Goal: Find specific page/section: Find specific page/section

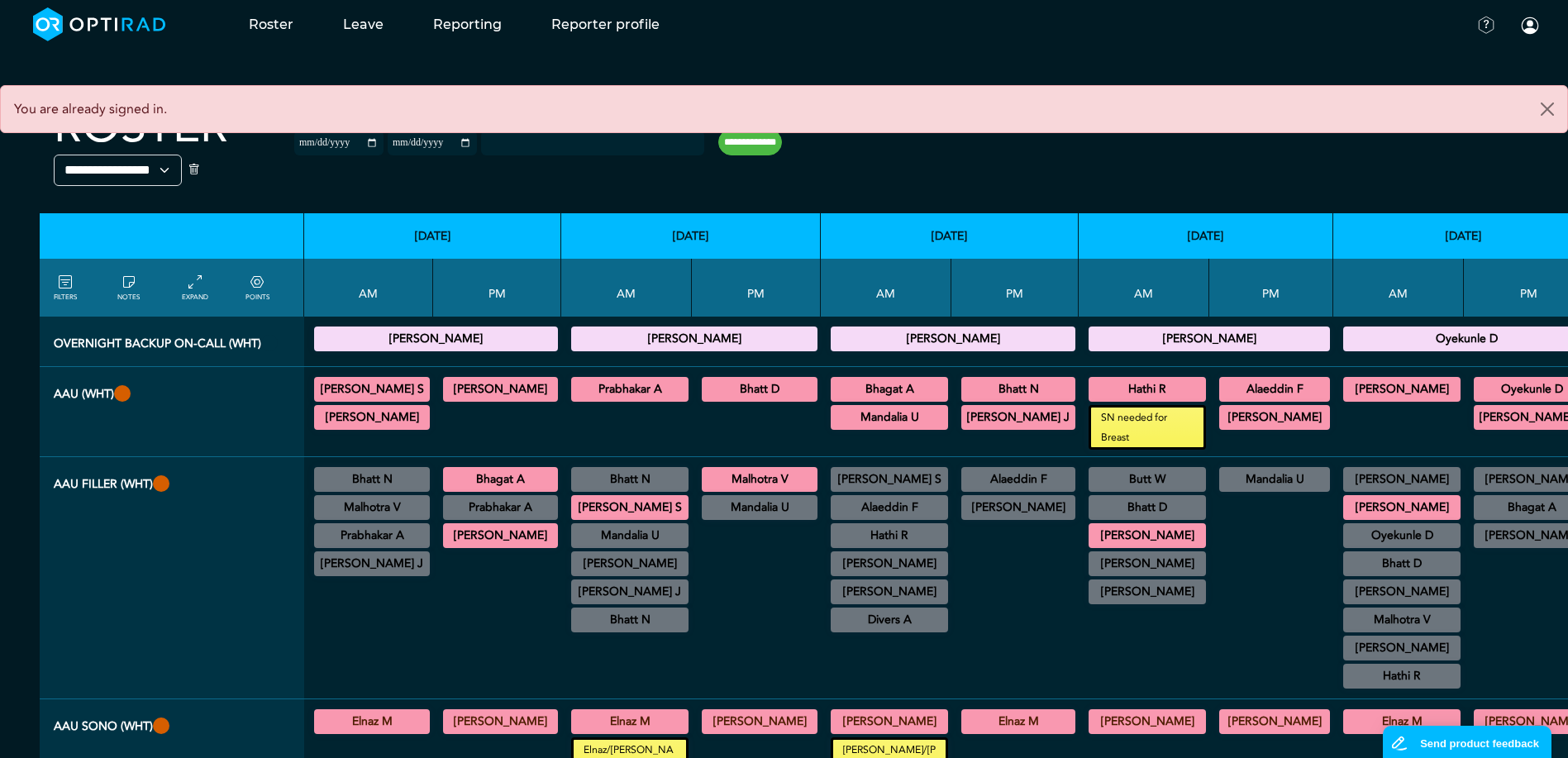
click at [1216, 757] on div at bounding box center [1271, 760] width 111 height 44
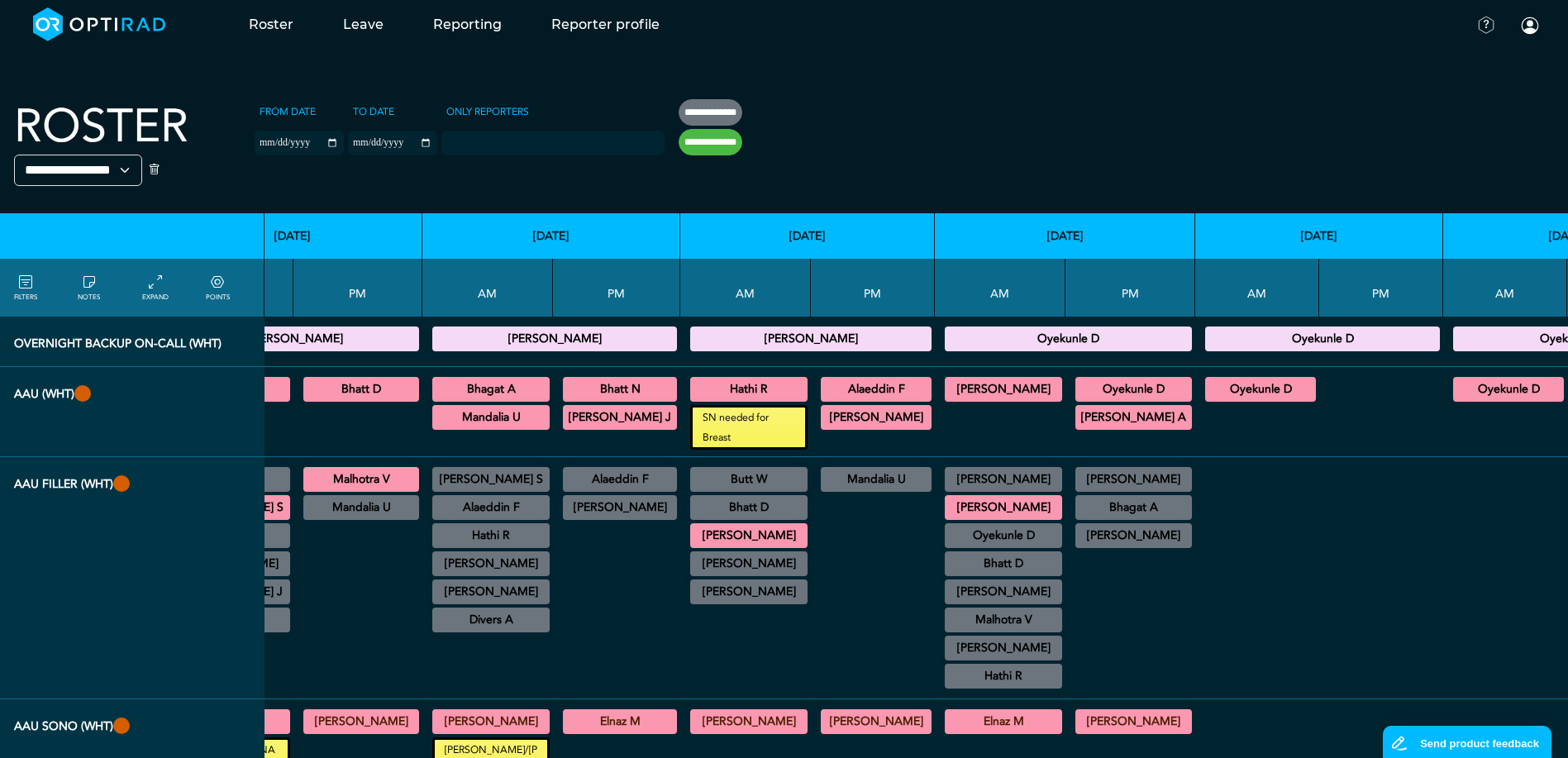
scroll to position [0, 474]
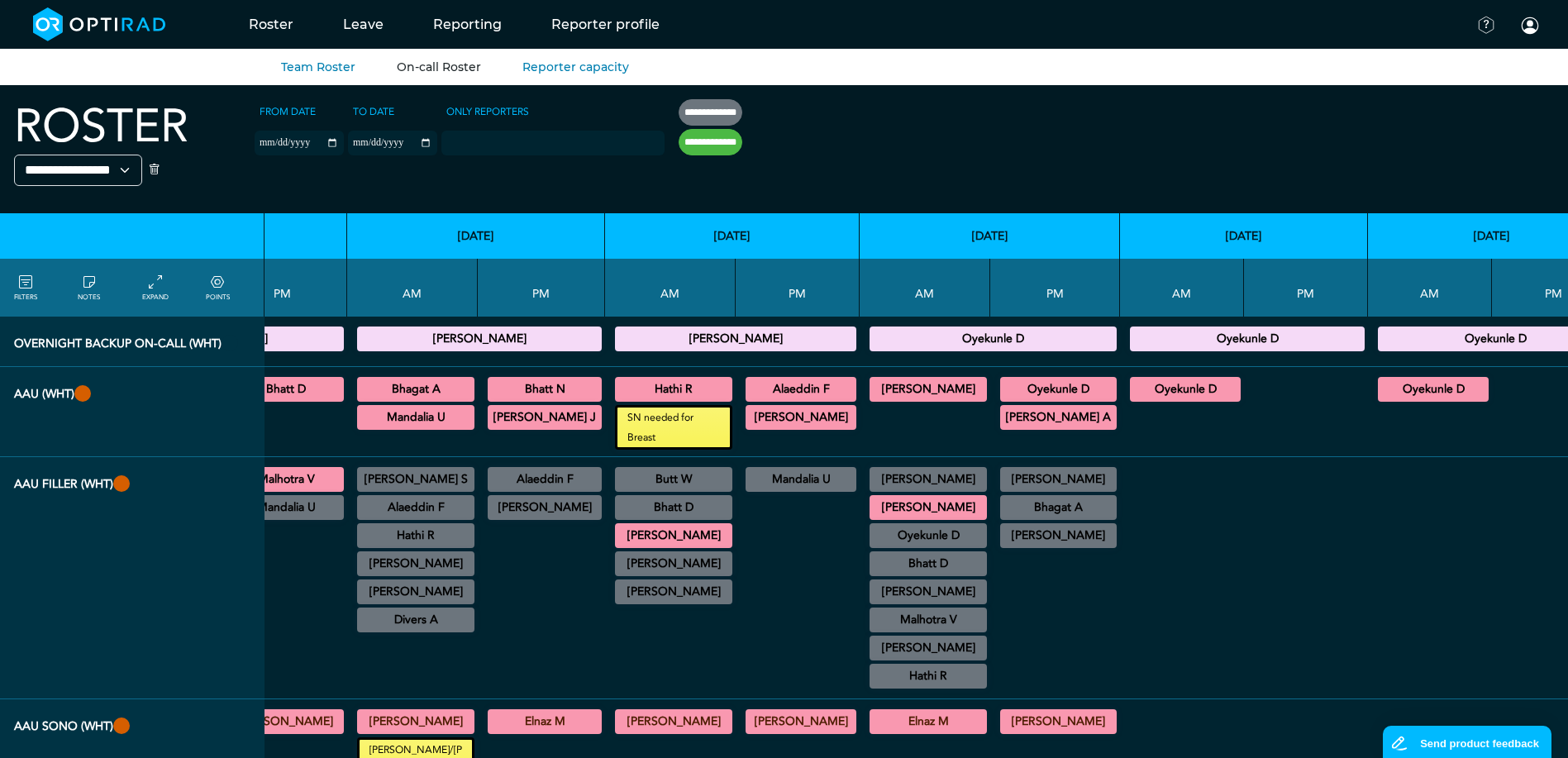
click at [444, 71] on link "On-call Roster" at bounding box center [439, 66] width 84 height 14
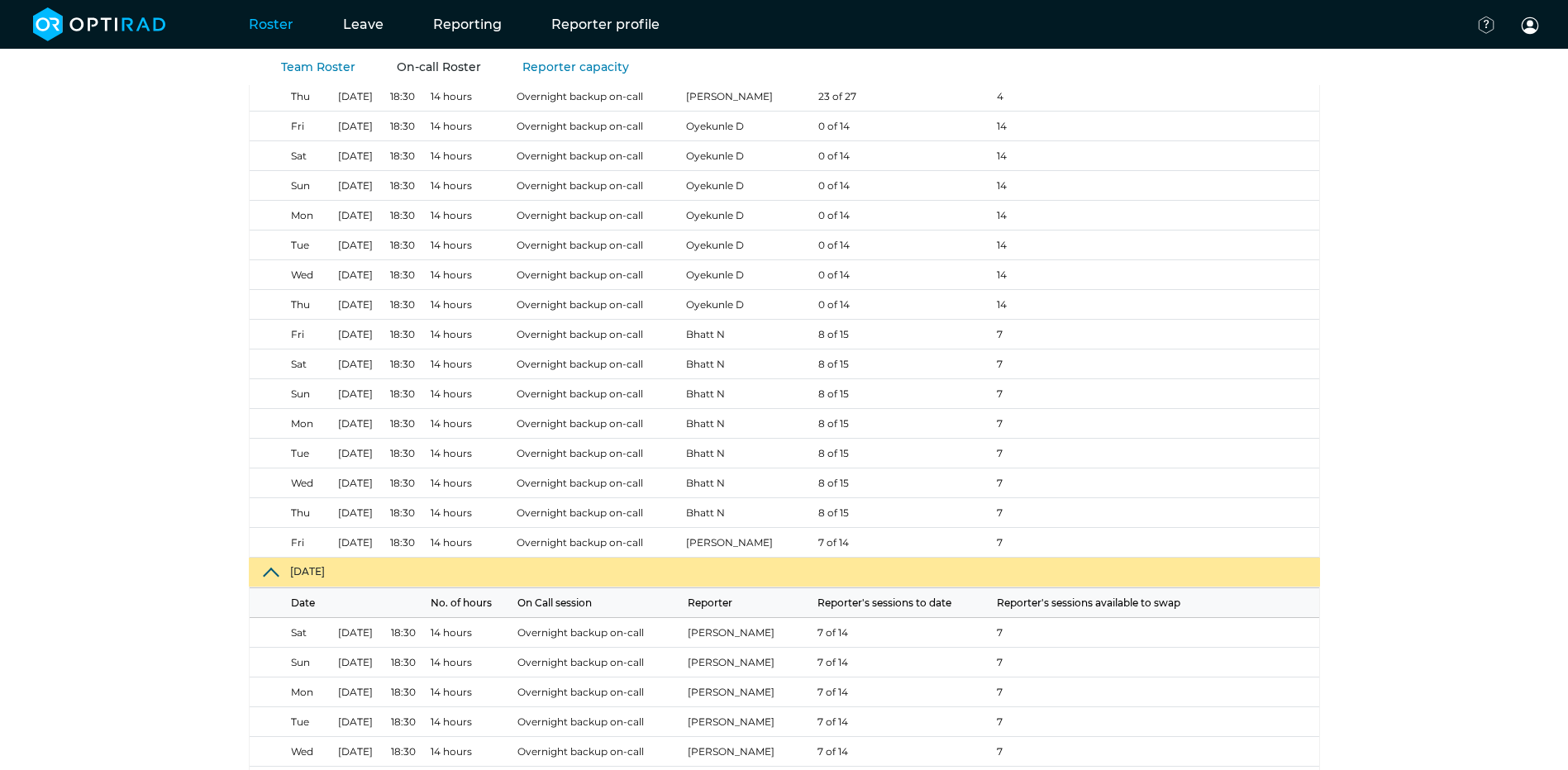
scroll to position [1074, 0]
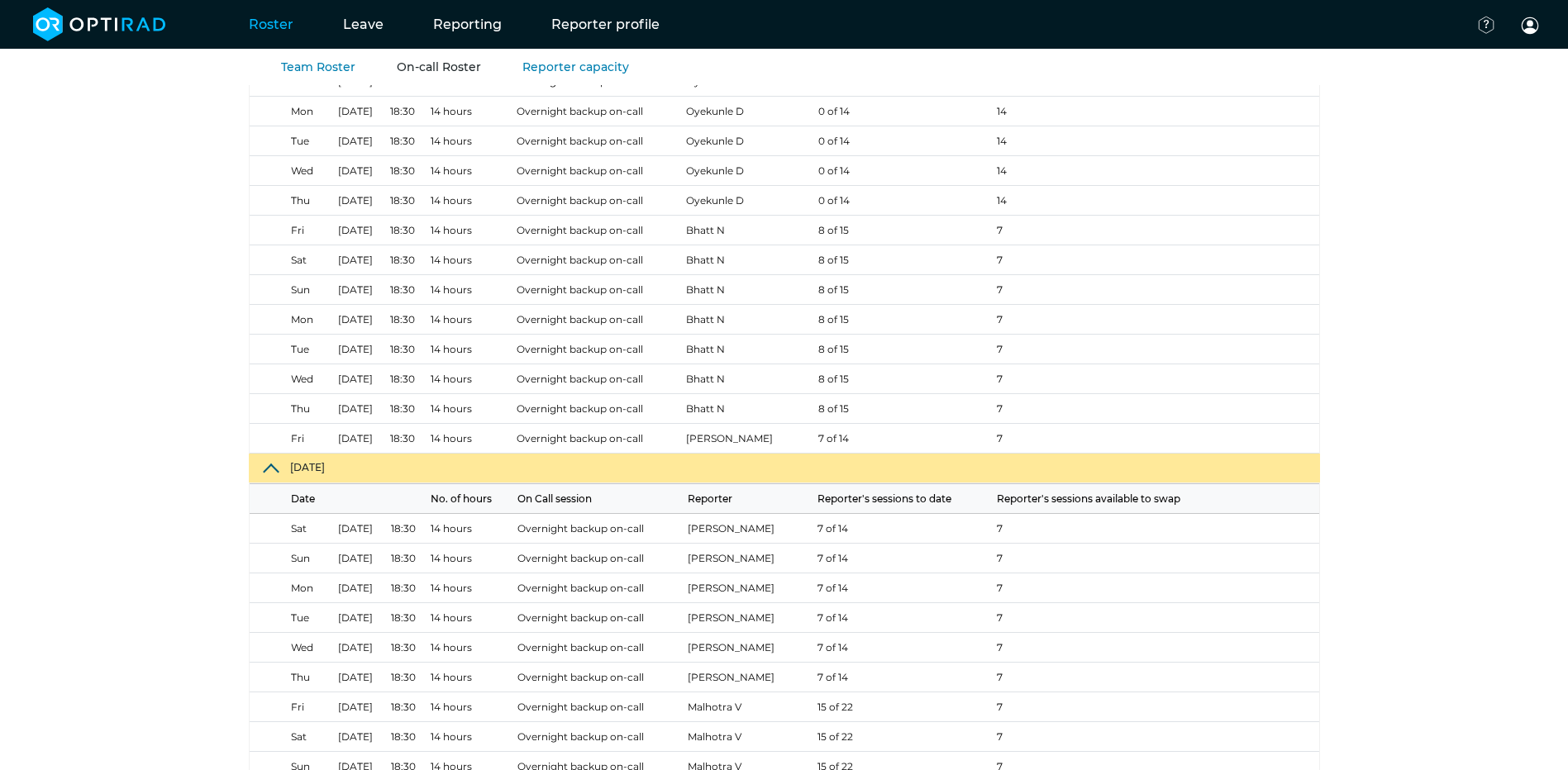
click at [1352, 280] on div "networks, trusts and hospitals None selected ****** All organisations All optio…" at bounding box center [784, 699] width 1568 height 3377
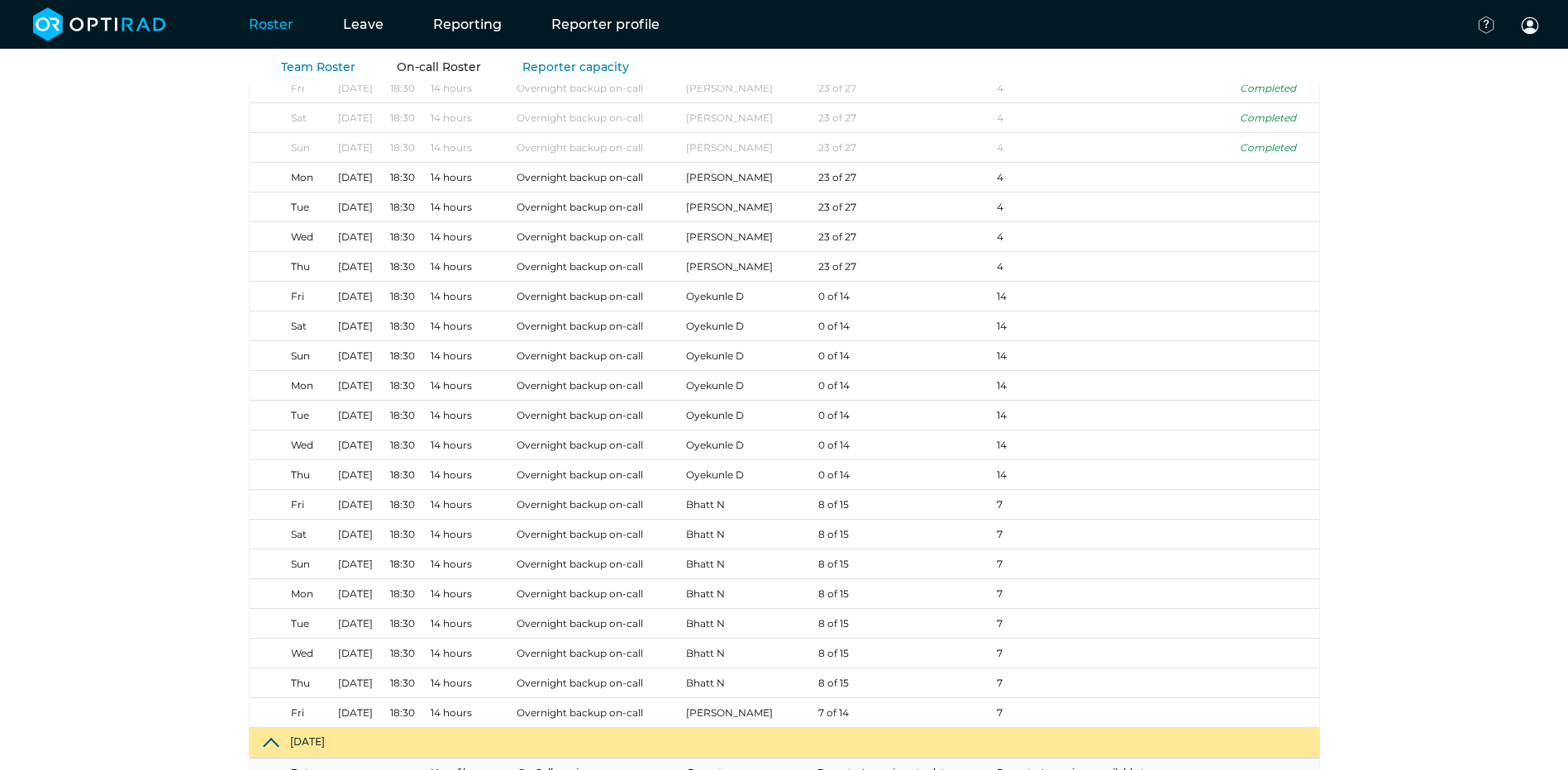
scroll to position [792, 0]
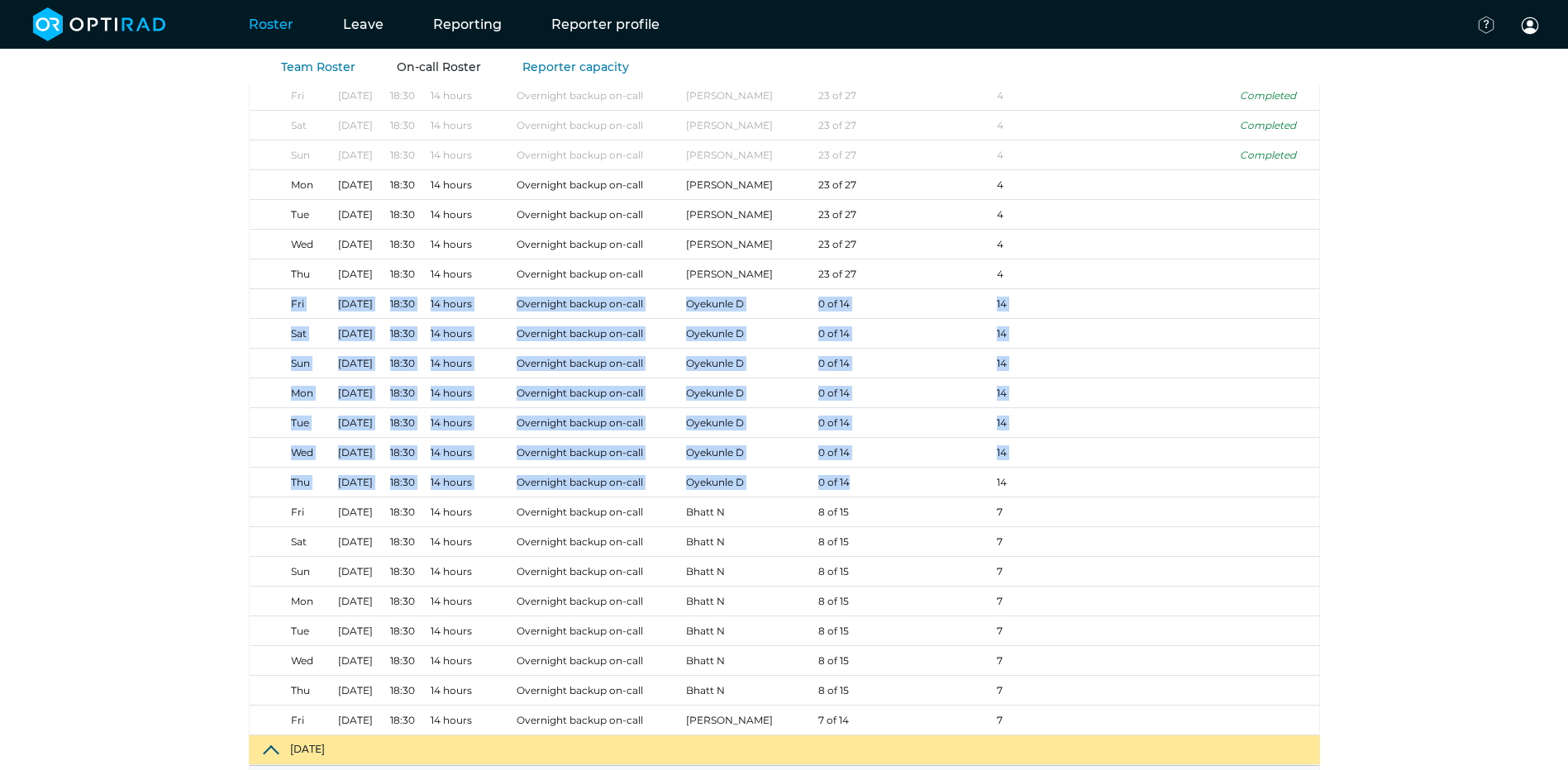
drag, startPoint x: 293, startPoint y: 310, endPoint x: 924, endPoint y: 479, distance: 653.2
click at [924, 479] on tbody "[DATE] 18:30 14 hours Overnight backup on-call [PERSON_NAME] A 21 of 21 0 Compl…" at bounding box center [785, 274] width 1070 height 922
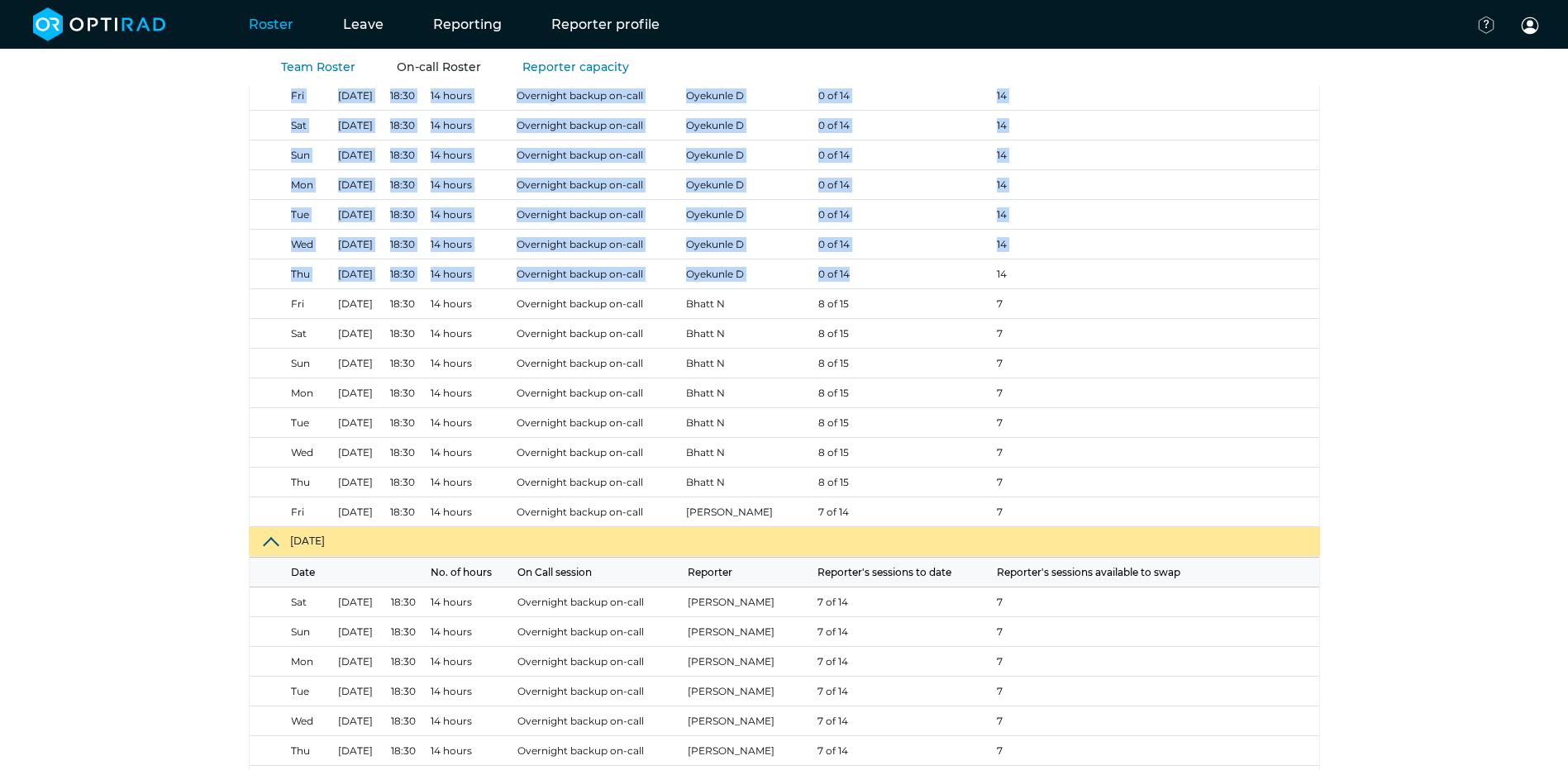
scroll to position [1040, 0]
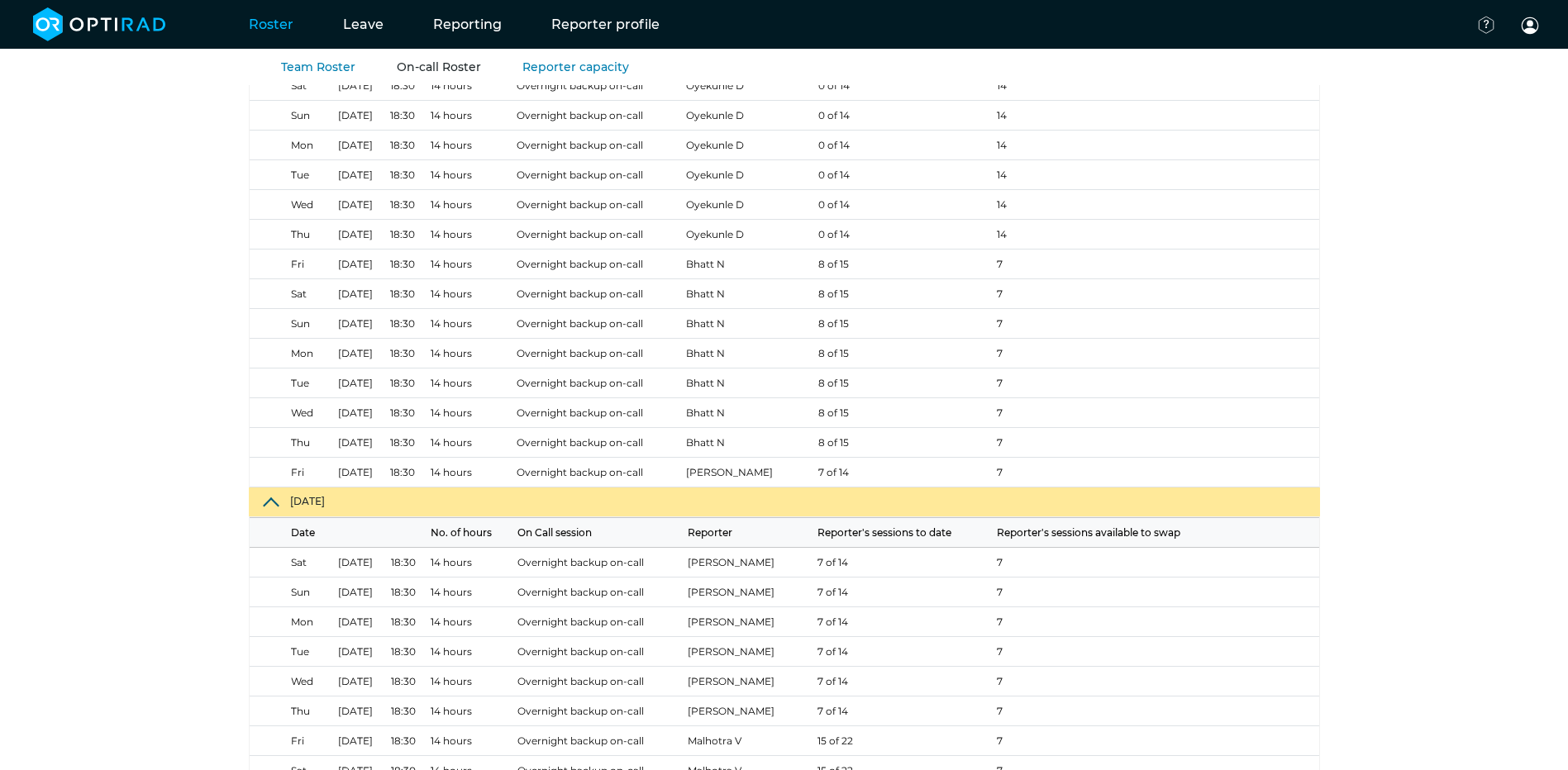
click at [928, 478] on td "7 of 14" at bounding box center [904, 473] width 179 height 30
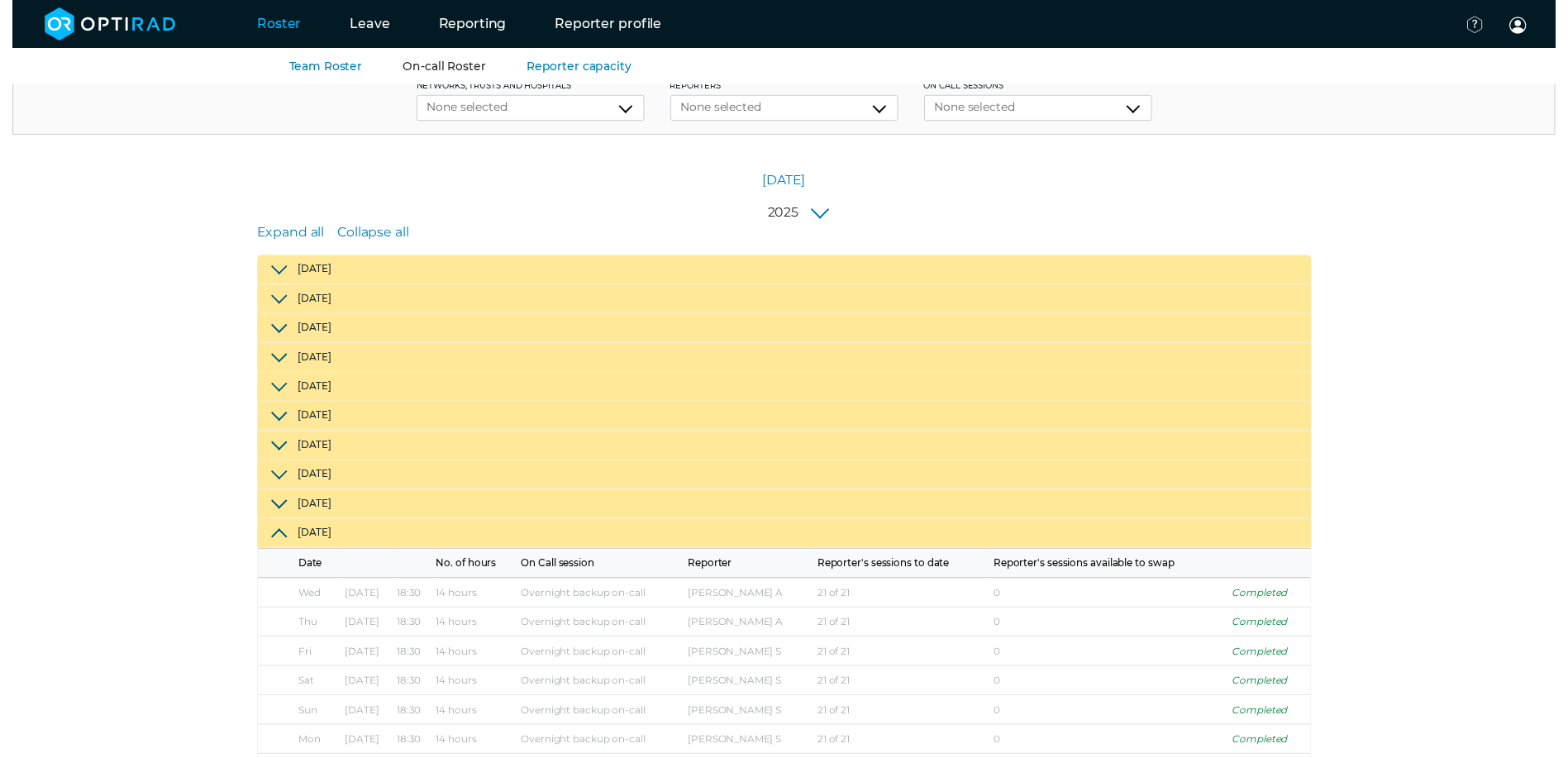
scroll to position [0, 0]
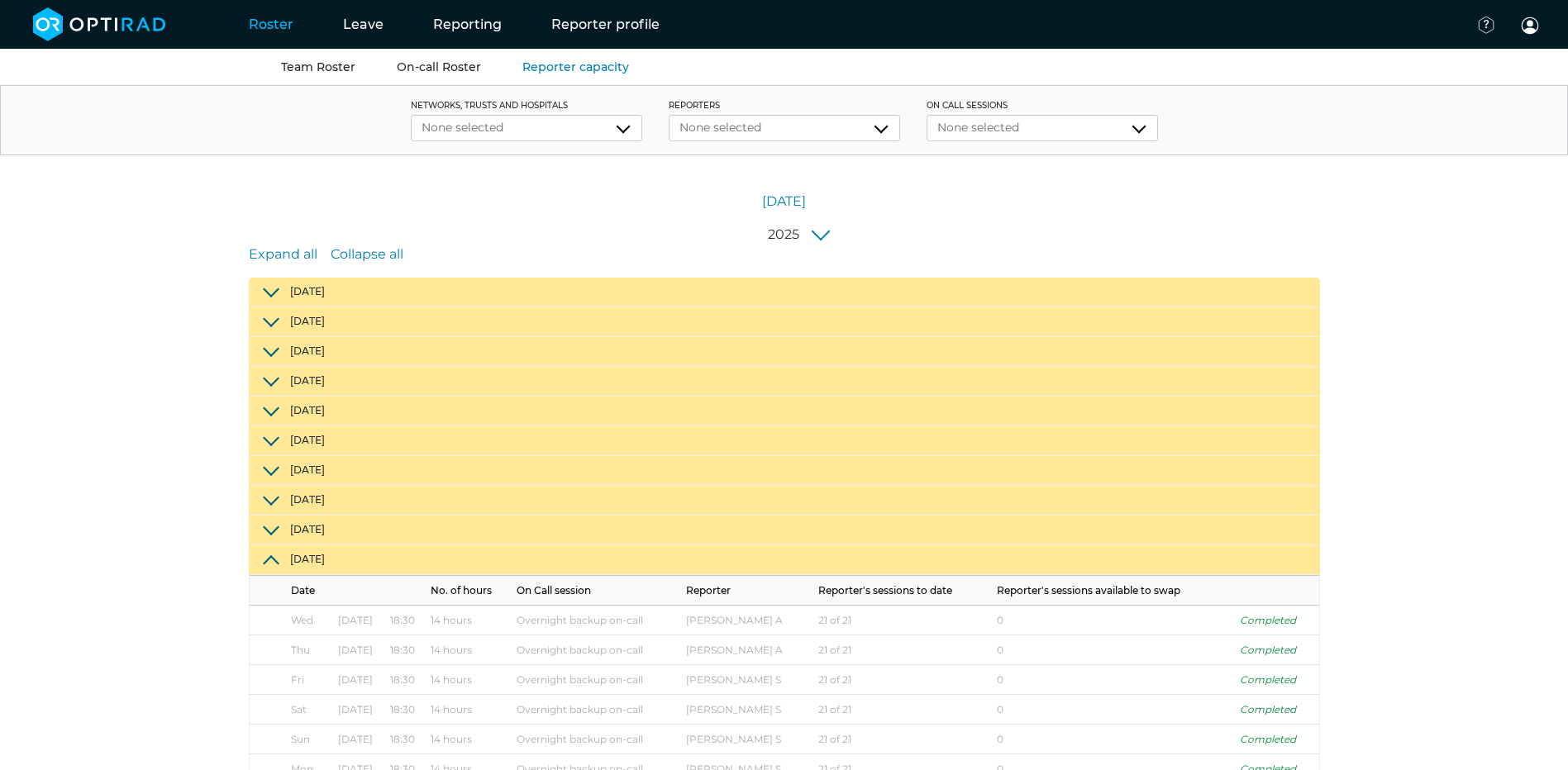
click at [310, 73] on link "Team Roster" at bounding box center [317, 66] width 74 height 14
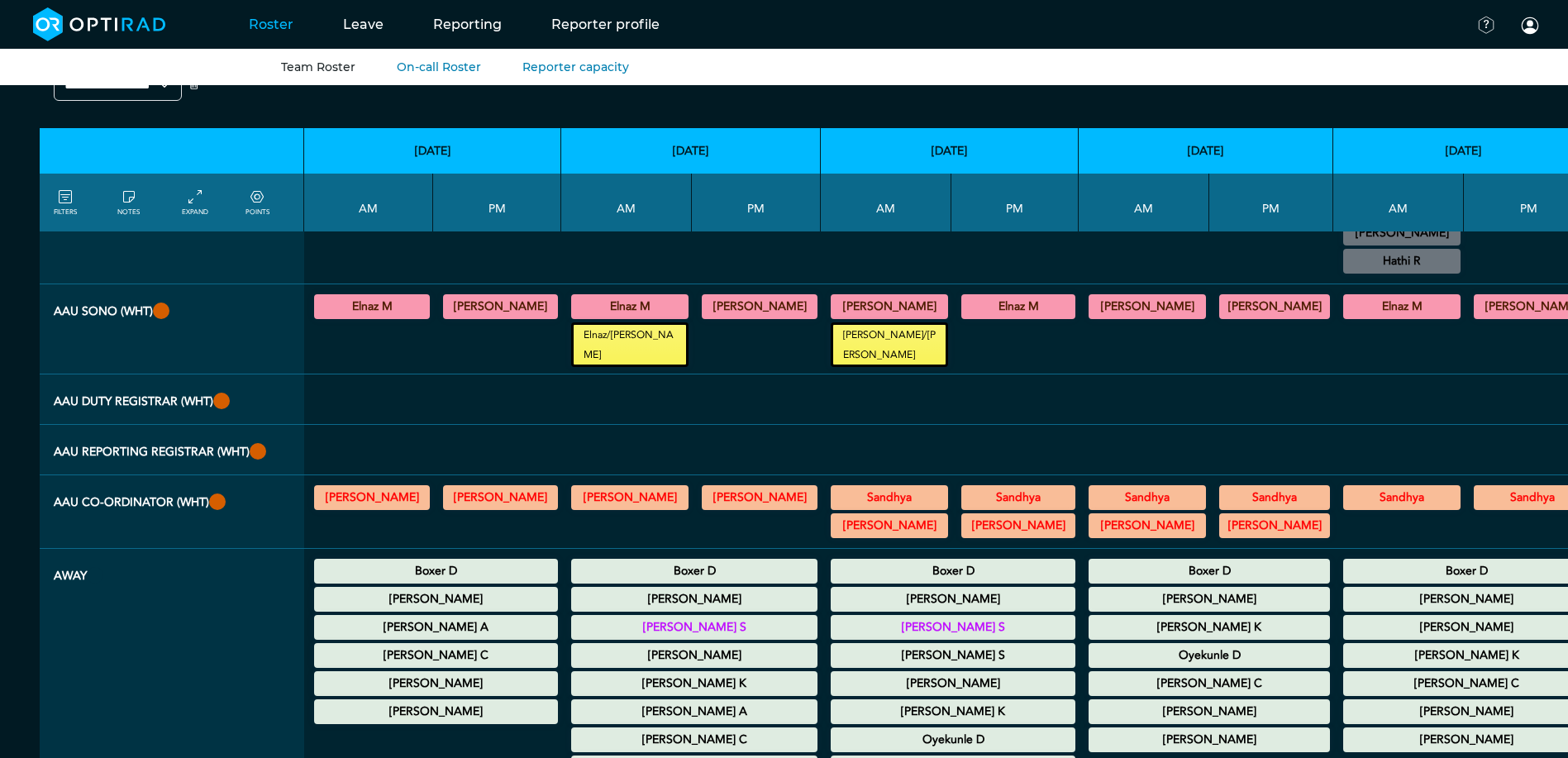
scroll to position [165, 0]
